Goal: Information Seeking & Learning: Learn about a topic

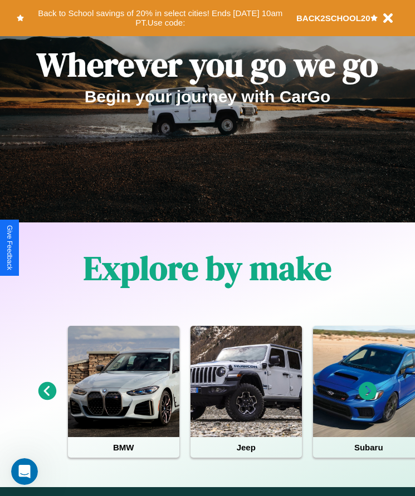
scroll to position [186, 0]
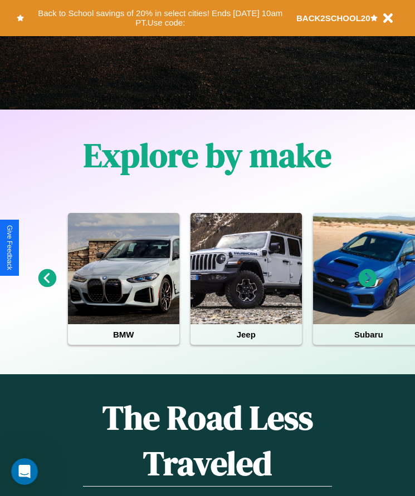
click at [47, 286] on icon at bounding box center [47, 278] width 18 height 18
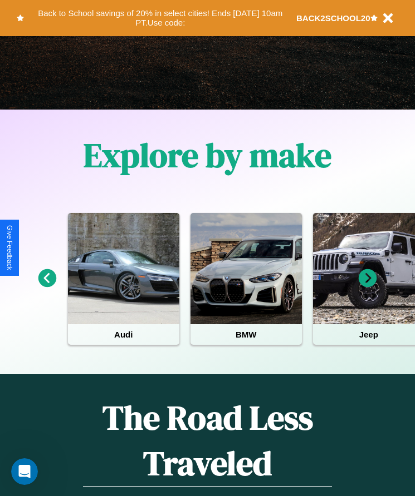
click at [367, 286] on icon at bounding box center [367, 278] width 18 height 18
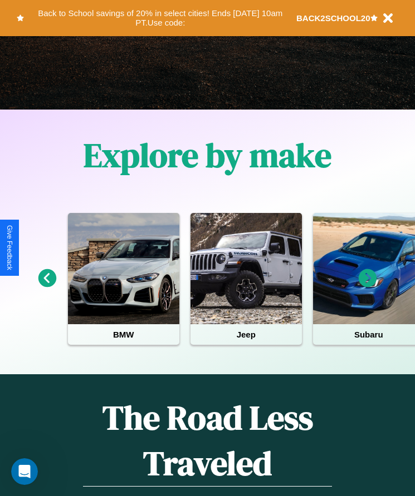
click at [367, 286] on icon at bounding box center [367, 278] width 18 height 18
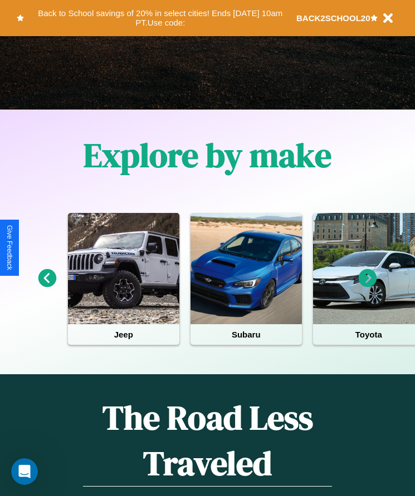
click at [367, 286] on icon at bounding box center [367, 278] width 18 height 18
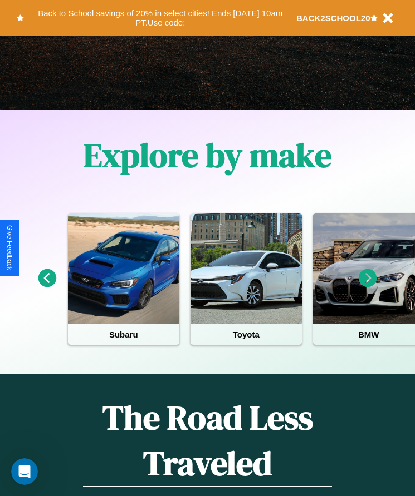
click at [367, 286] on icon at bounding box center [367, 278] width 18 height 18
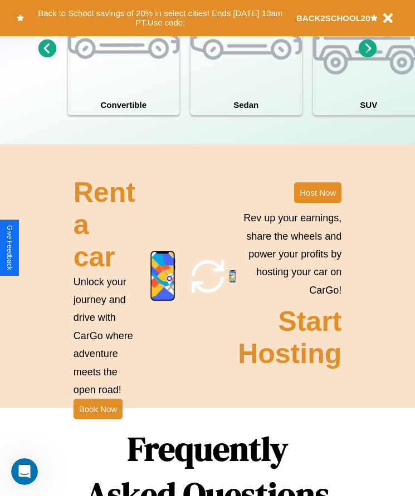
scroll to position [1451, 0]
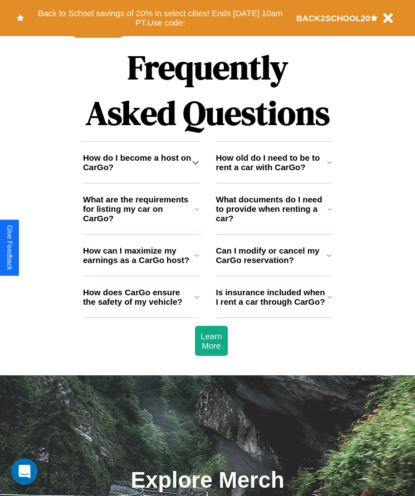
click at [273, 265] on h3 "Can I modify or cancel my CarGo reservation?" at bounding box center [271, 255] width 111 height 19
click at [141, 307] on h3 "How does CarGo ensure the safety of my vehicle?" at bounding box center [138, 297] width 111 height 19
